Goal: Task Accomplishment & Management: Manage account settings

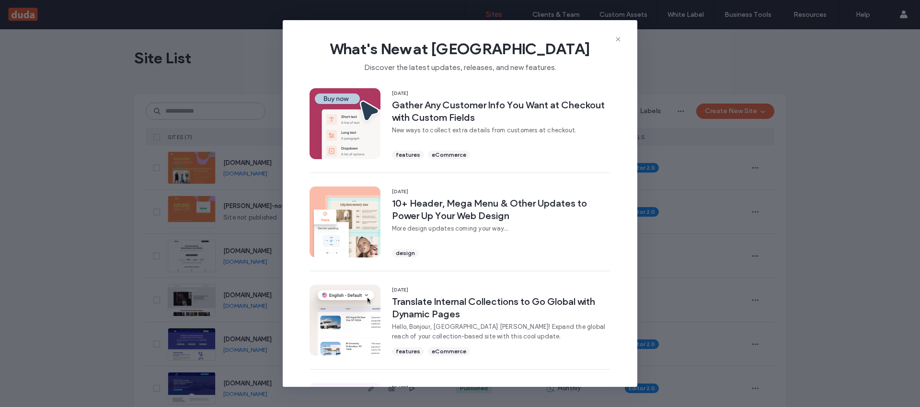
click at [617, 39] on icon at bounding box center [618, 39] width 8 height 8
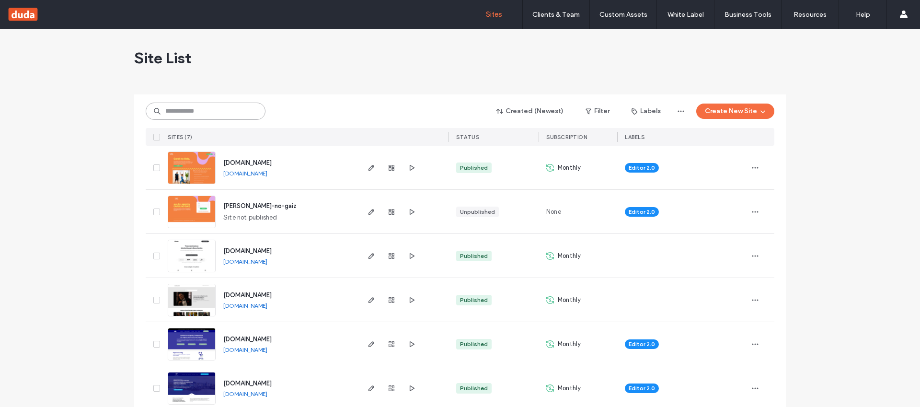
click at [219, 109] on input at bounding box center [206, 111] width 120 height 17
paste input "********"
type input "********"
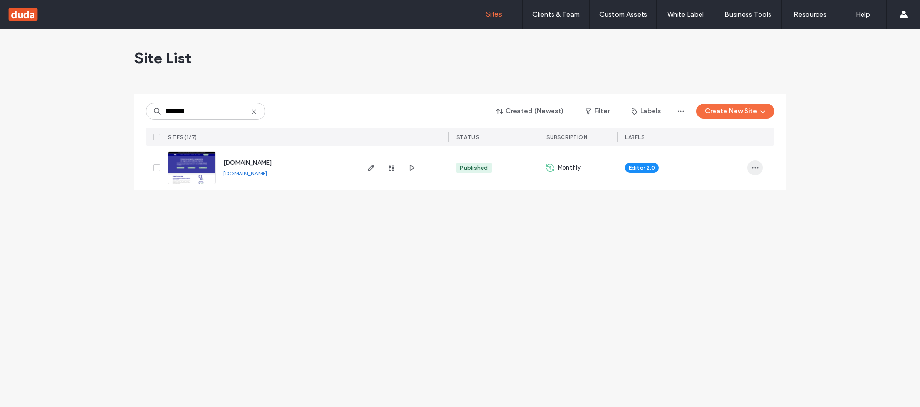
click at [760, 167] on span "button" at bounding box center [755, 167] width 15 height 15
click at [743, 197] on div "Duplicate Site" at bounding box center [719, 193] width 85 height 18
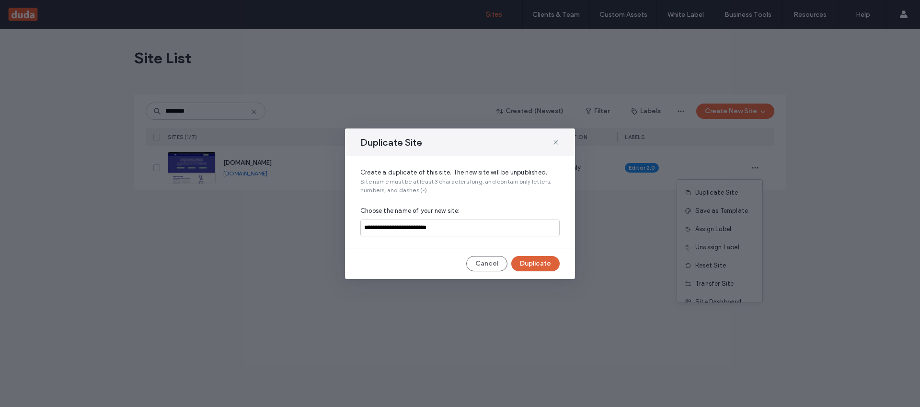
click at [540, 264] on button "Duplicate" at bounding box center [535, 263] width 48 height 15
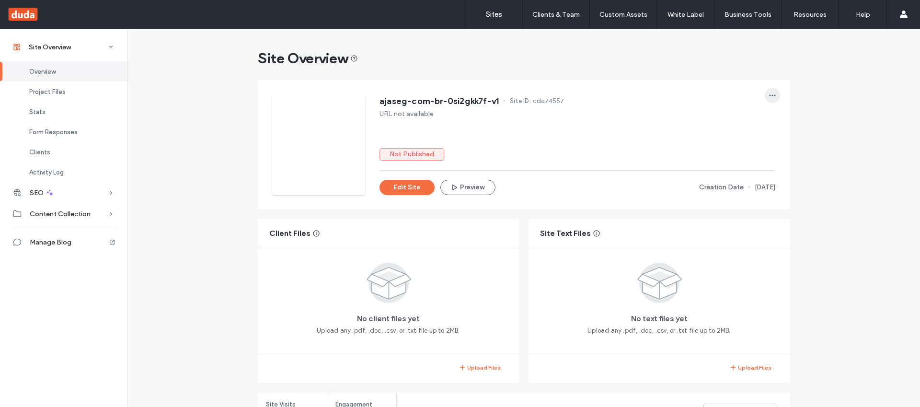
click at [774, 95] on span "button" at bounding box center [772, 95] width 15 height 15
click at [751, 187] on div "Transfer Site" at bounding box center [733, 193] width 85 height 18
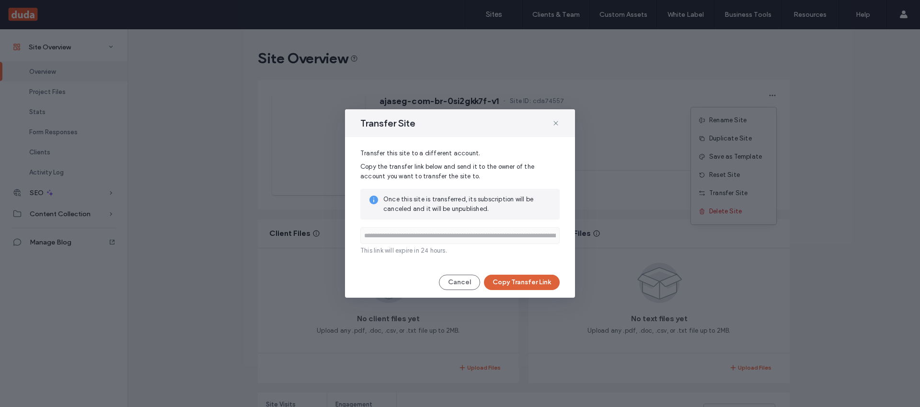
click at [538, 282] on button "Copy Transfer Link" at bounding box center [522, 282] width 76 height 15
click at [556, 124] on icon at bounding box center [556, 123] width 8 height 8
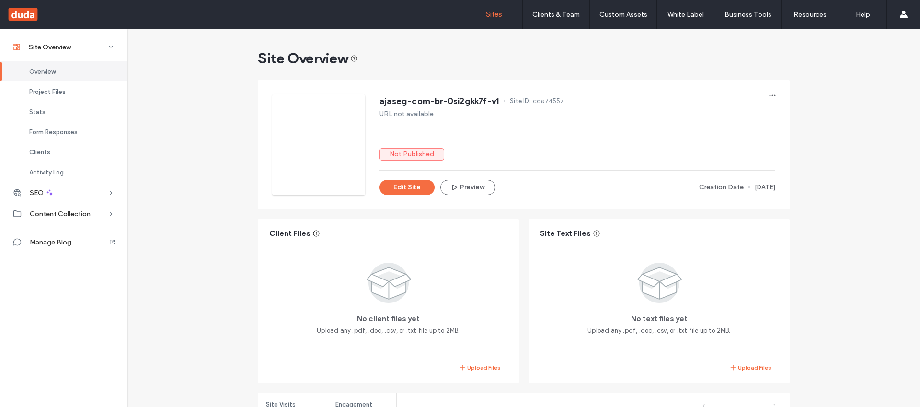
click at [494, 14] on label "Sites" at bounding box center [494, 14] width 16 height 9
